Goal: Transaction & Acquisition: Purchase product/service

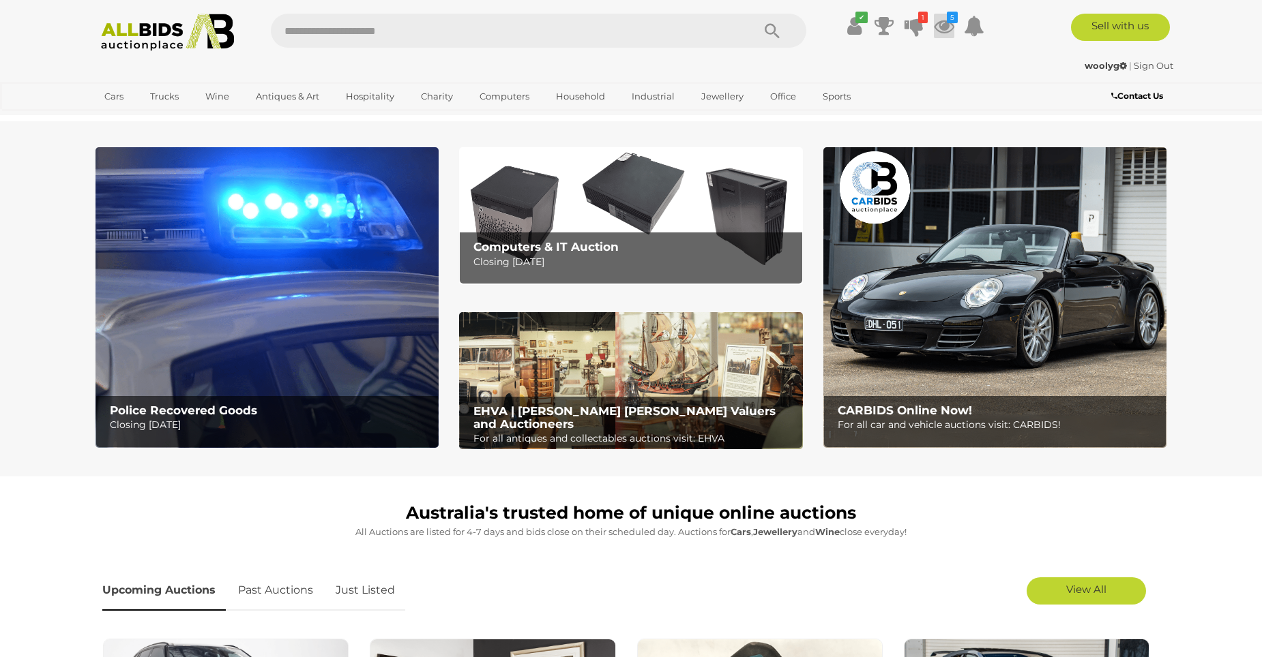
click at [941, 25] on icon at bounding box center [944, 26] width 20 height 25
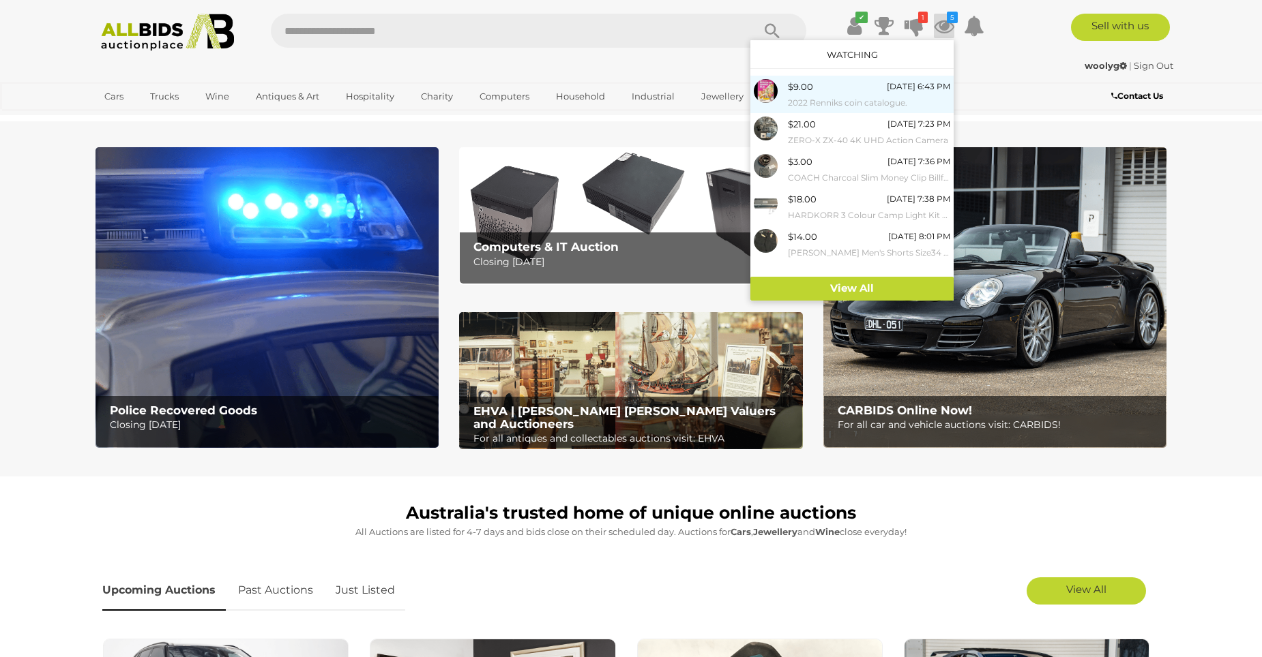
click at [823, 103] on small "2022 Renniks coin catalogue." at bounding box center [869, 102] width 162 height 15
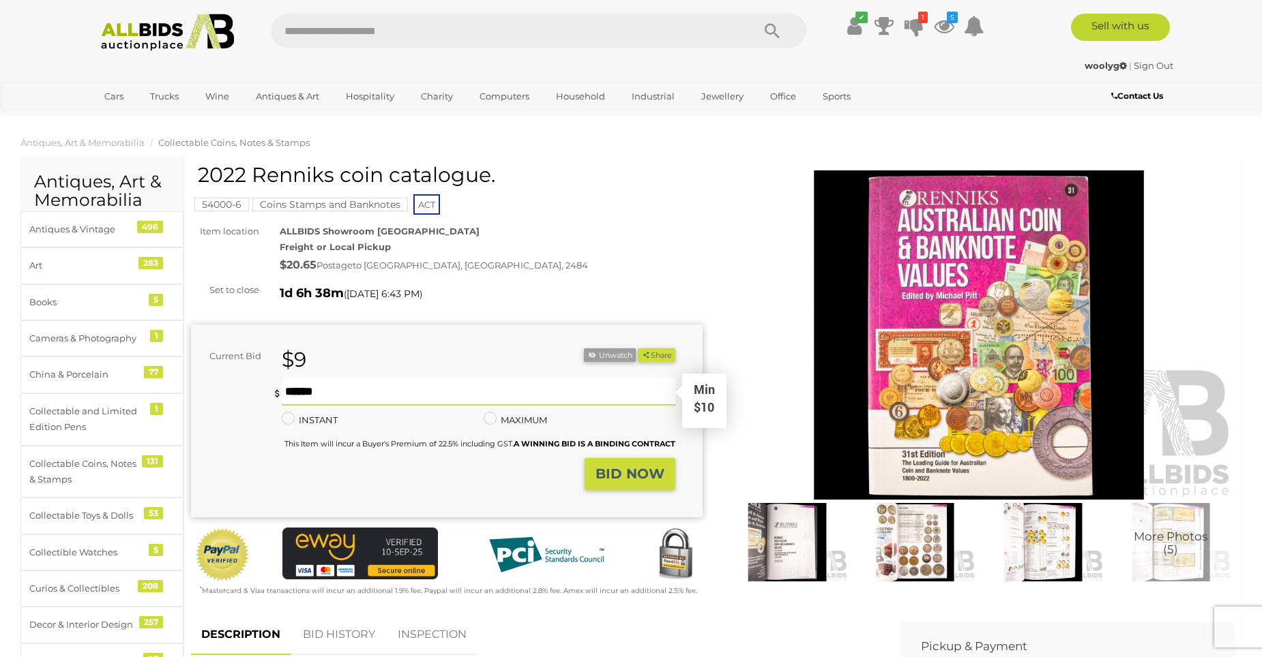
click at [357, 400] on input "text" at bounding box center [479, 392] width 394 height 27
type input "**"
click at [591, 473] on button "BID NOW" at bounding box center [630, 474] width 91 height 32
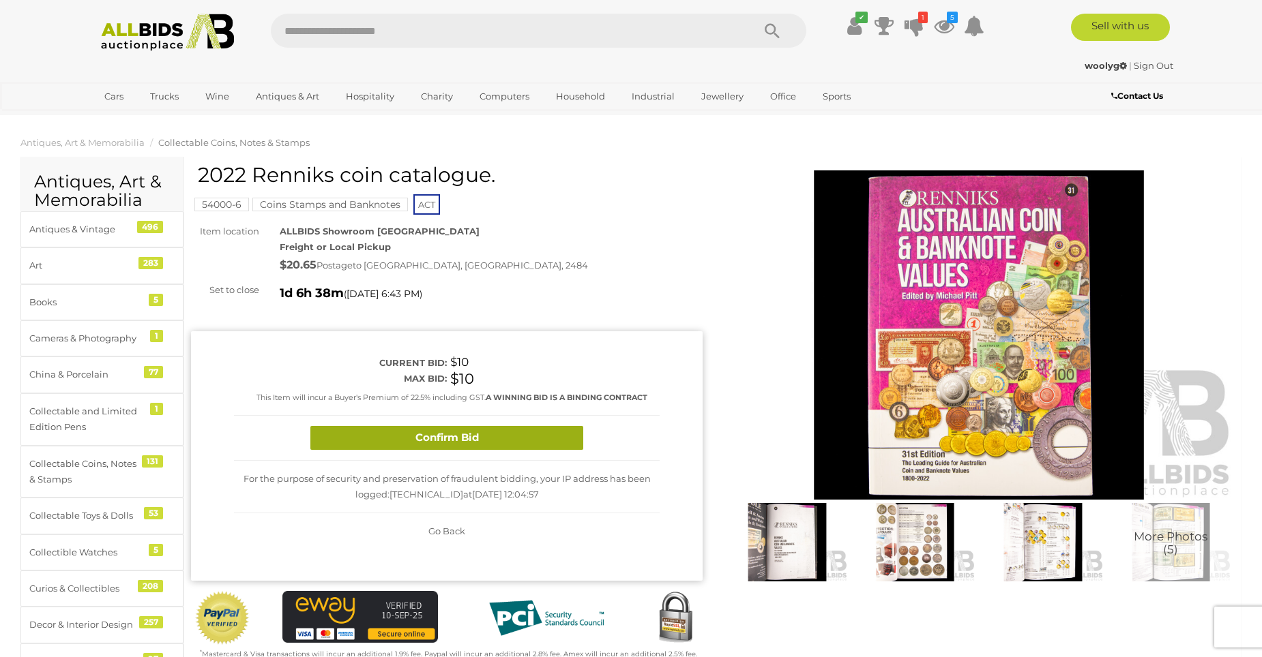
click at [494, 434] on button "Confirm Bid" at bounding box center [446, 438] width 273 height 24
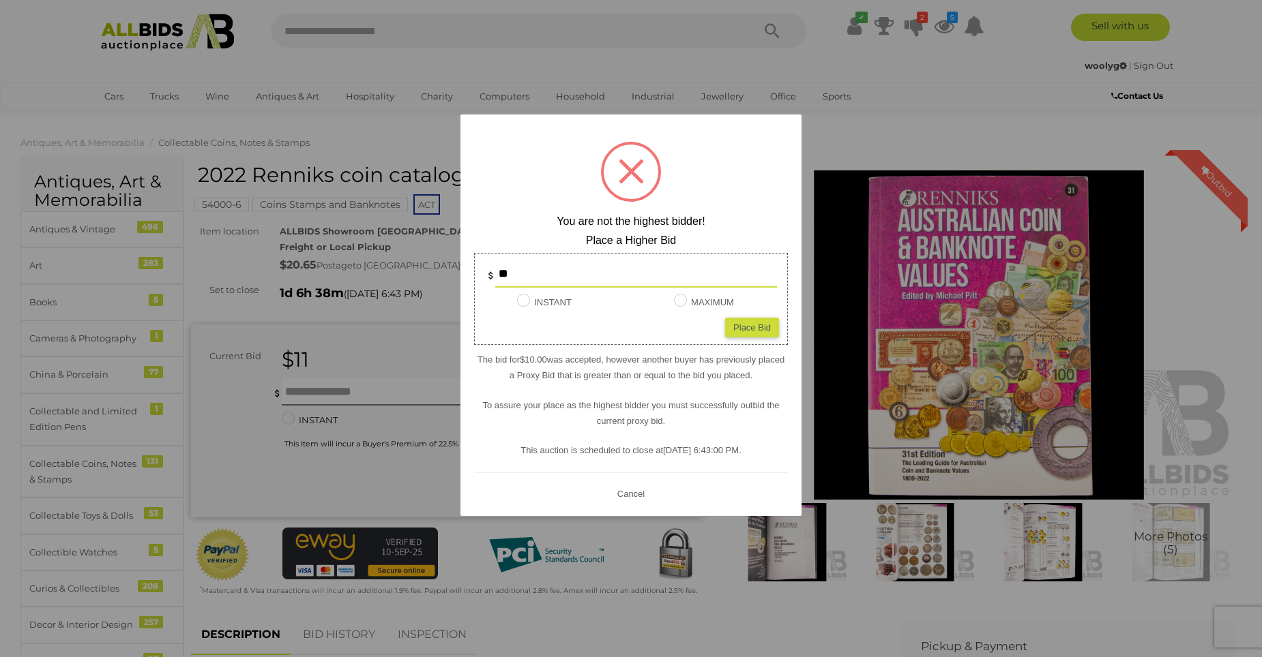
click at [273, 419] on div at bounding box center [631, 328] width 1262 height 657
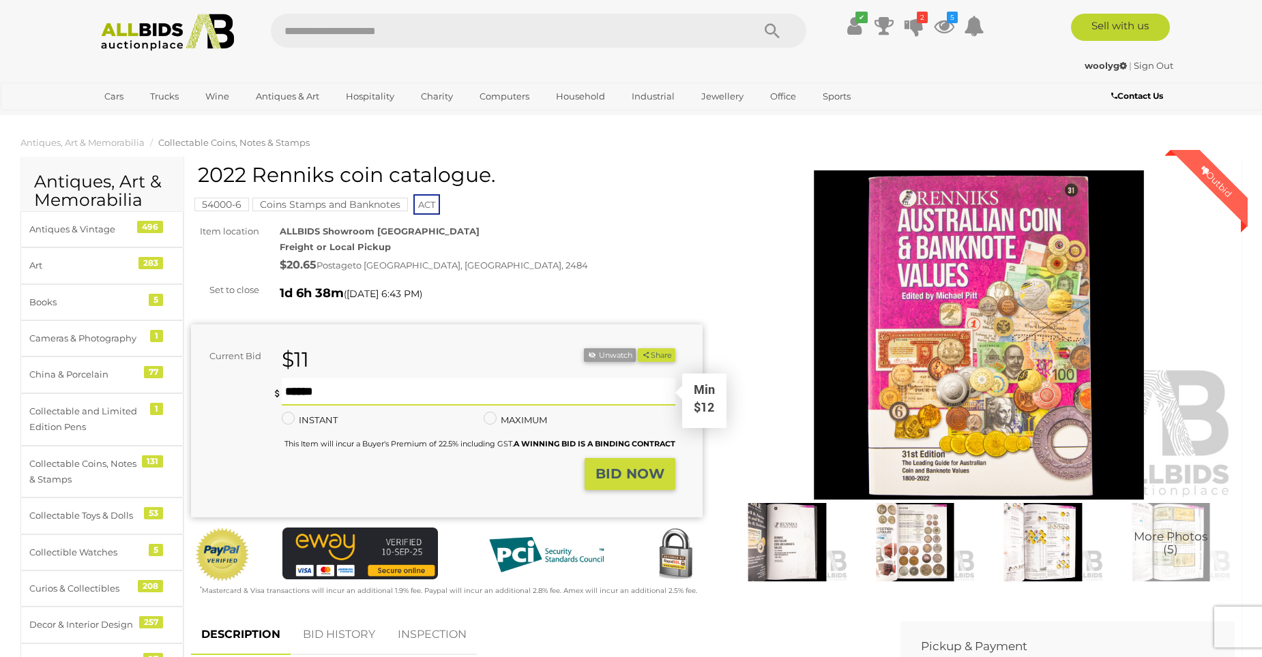
click at [308, 391] on input "text" at bounding box center [479, 392] width 394 height 27
type input "**"
click at [629, 482] on strong "BID NOW" at bounding box center [629, 474] width 69 height 16
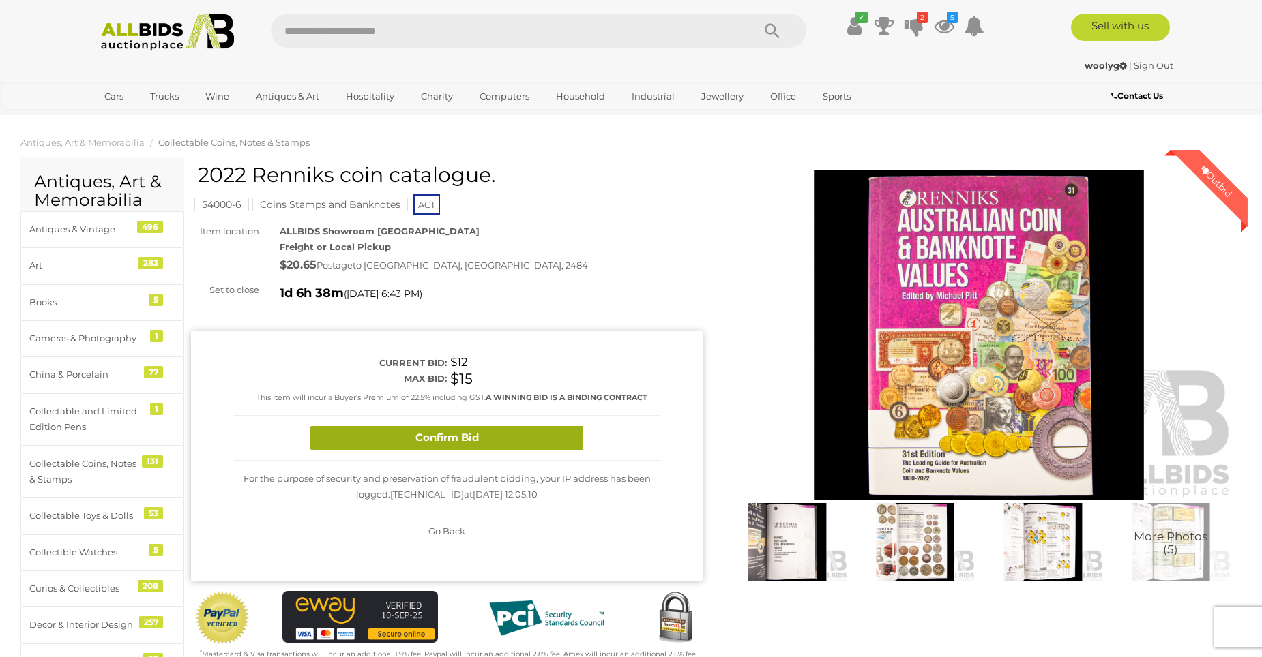
click at [504, 437] on button "Confirm Bid" at bounding box center [446, 438] width 273 height 24
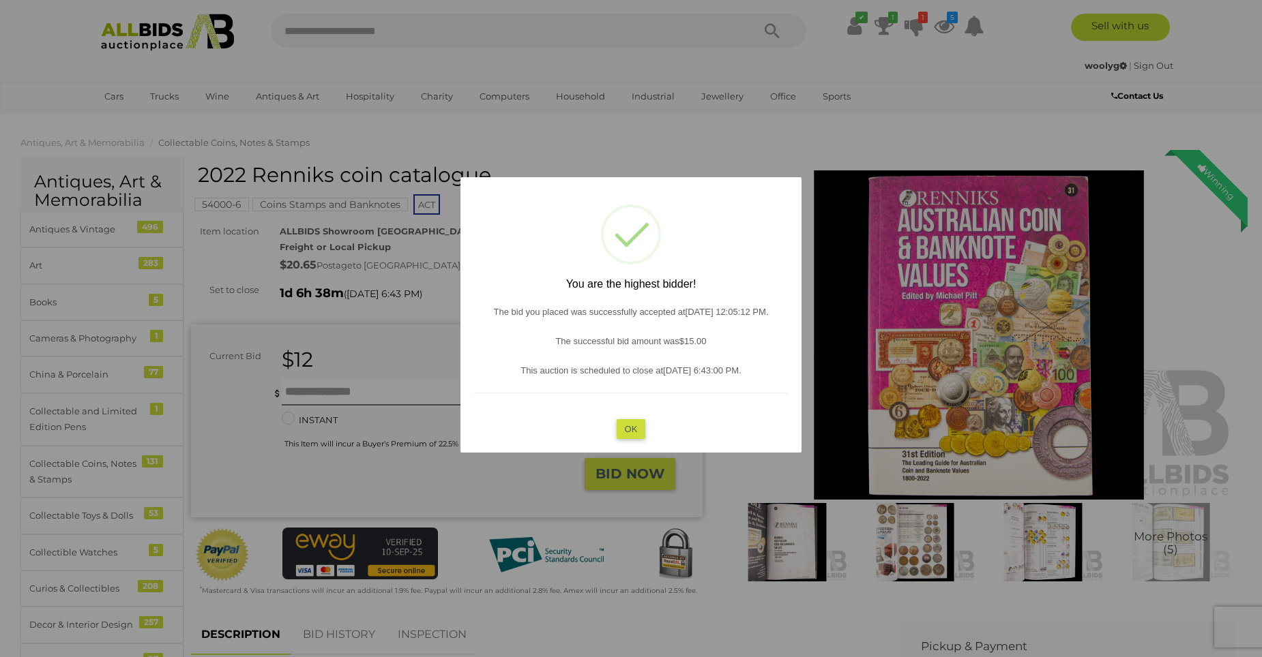
click at [630, 455] on div at bounding box center [631, 328] width 1262 height 657
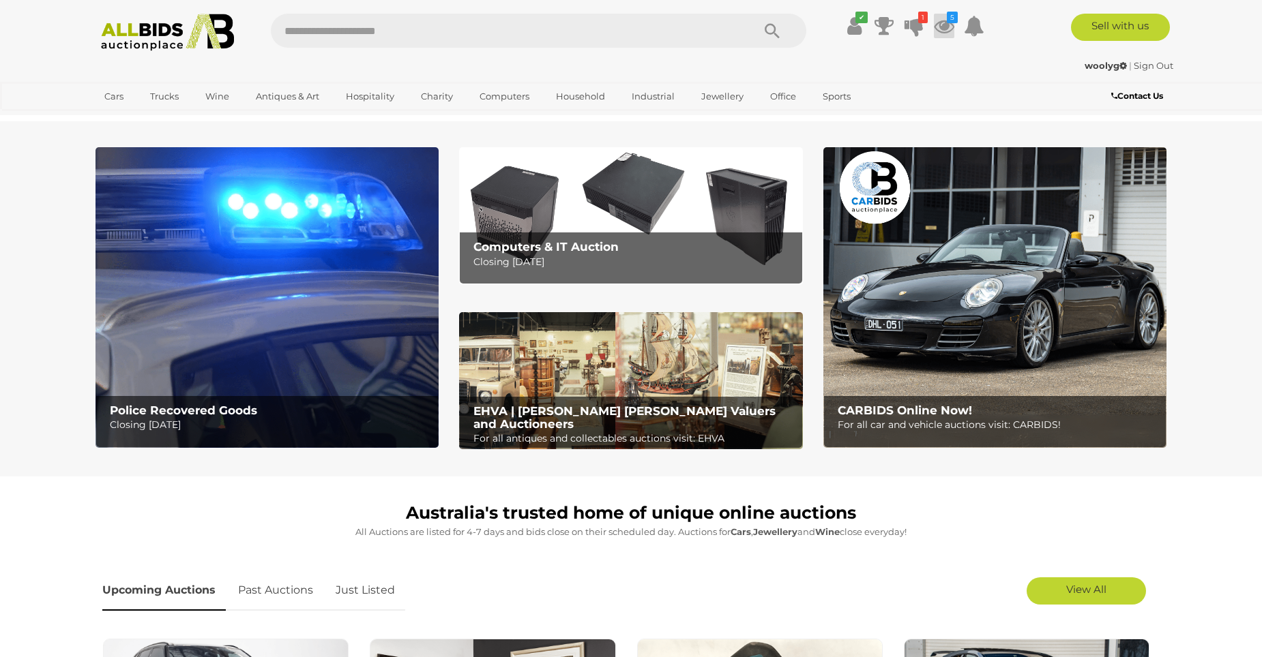
click at [939, 31] on icon at bounding box center [944, 26] width 20 height 25
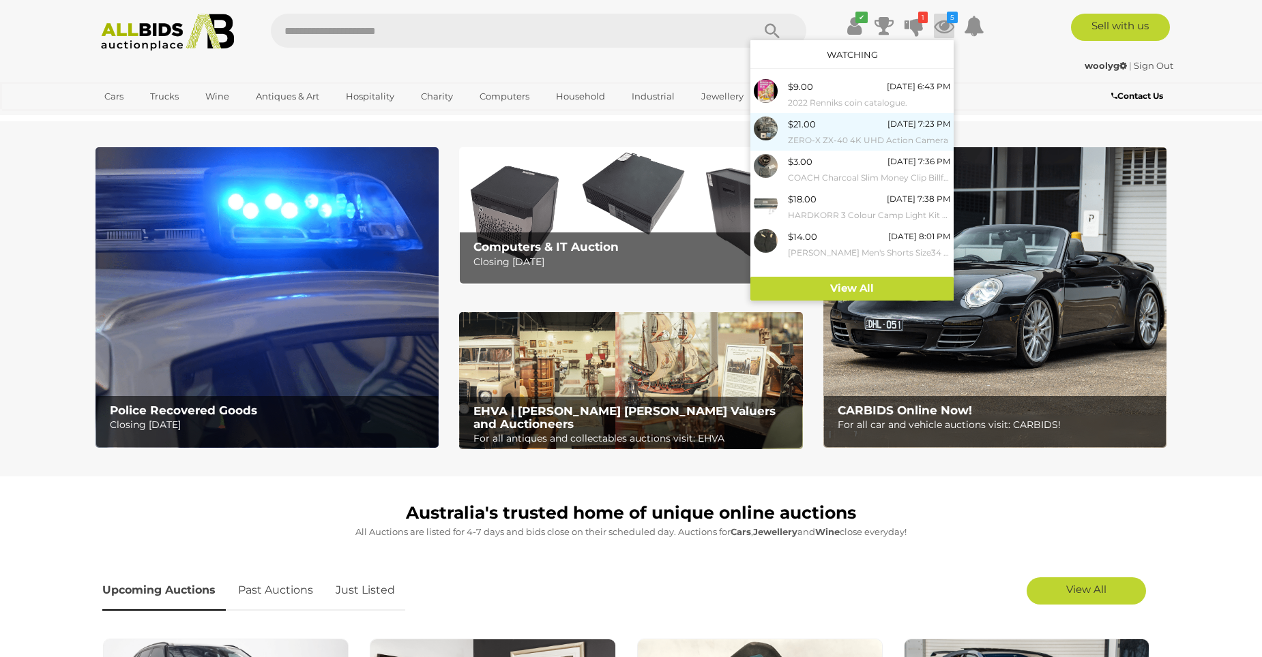
click at [838, 138] on small "ZERO-X ZX-40 4K UHD Action Camera" at bounding box center [869, 140] width 162 height 15
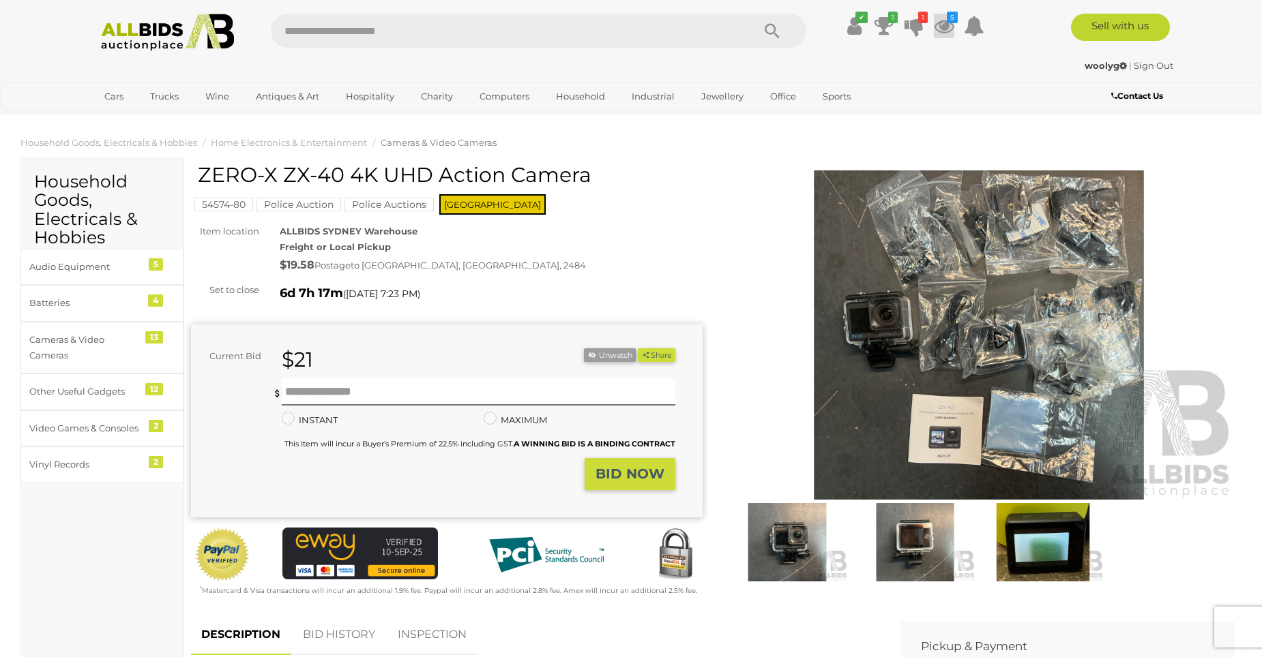
click at [938, 31] on icon at bounding box center [944, 26] width 20 height 25
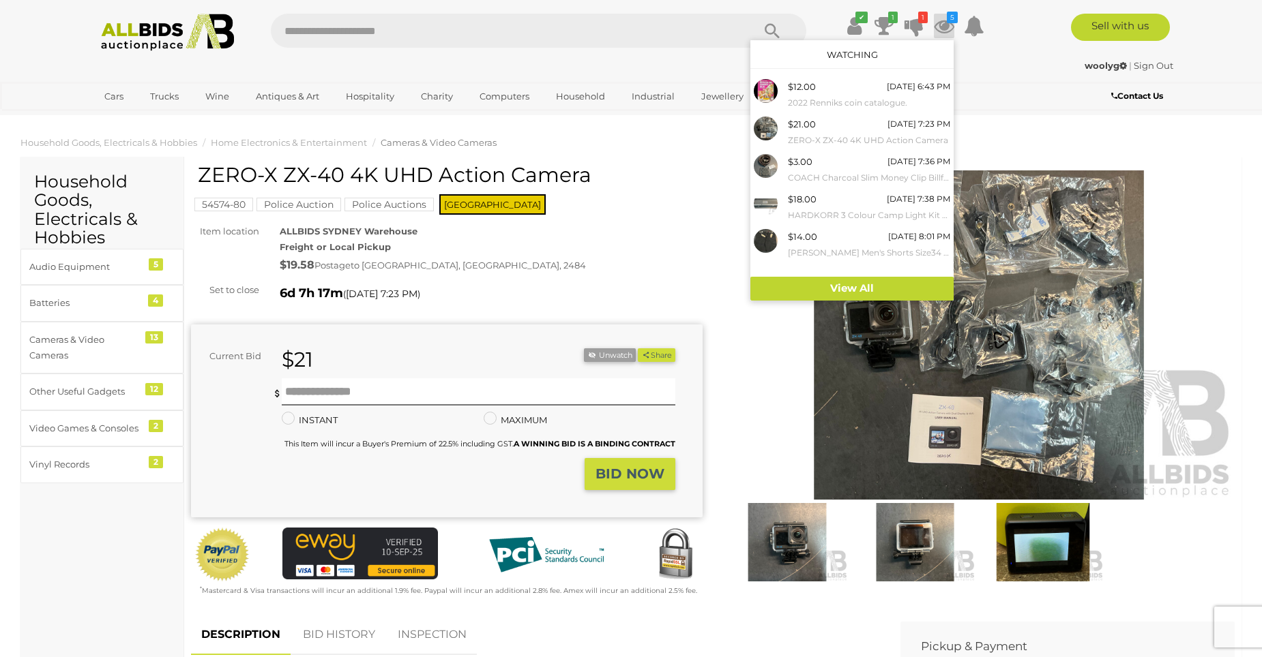
click at [1032, 80] on div "✔ Current Bids" at bounding box center [631, 57] width 1262 height 115
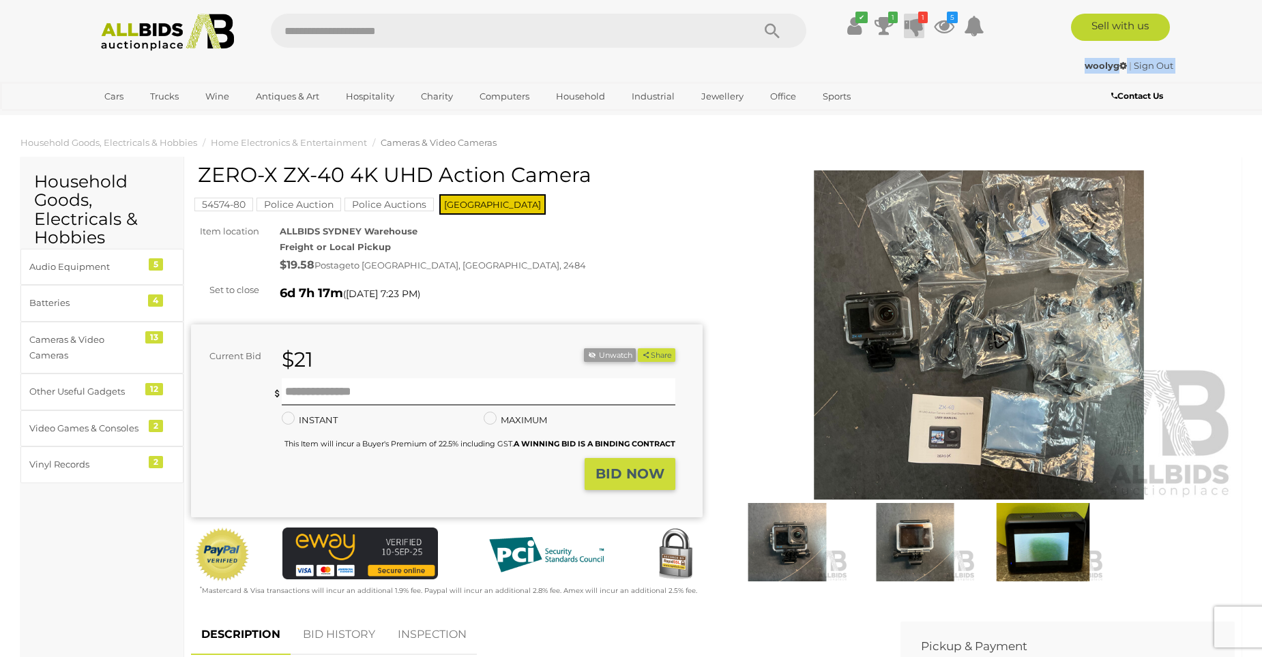
drag, startPoint x: 1032, startPoint y: 80, endPoint x: 911, endPoint y: 27, distance: 132.5
click at [911, 27] on icon at bounding box center [913, 26] width 19 height 25
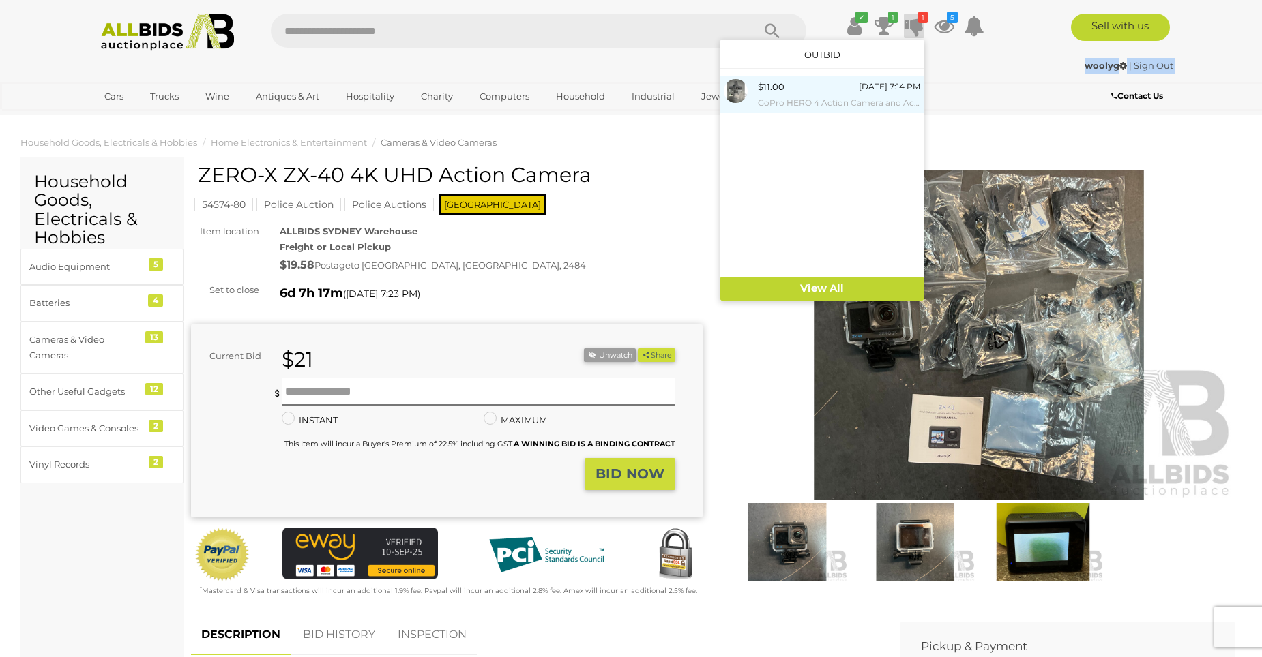
click at [756, 87] on div at bounding box center [741, 91] width 34 height 24
